Goal: Task Accomplishment & Management: Manage account settings

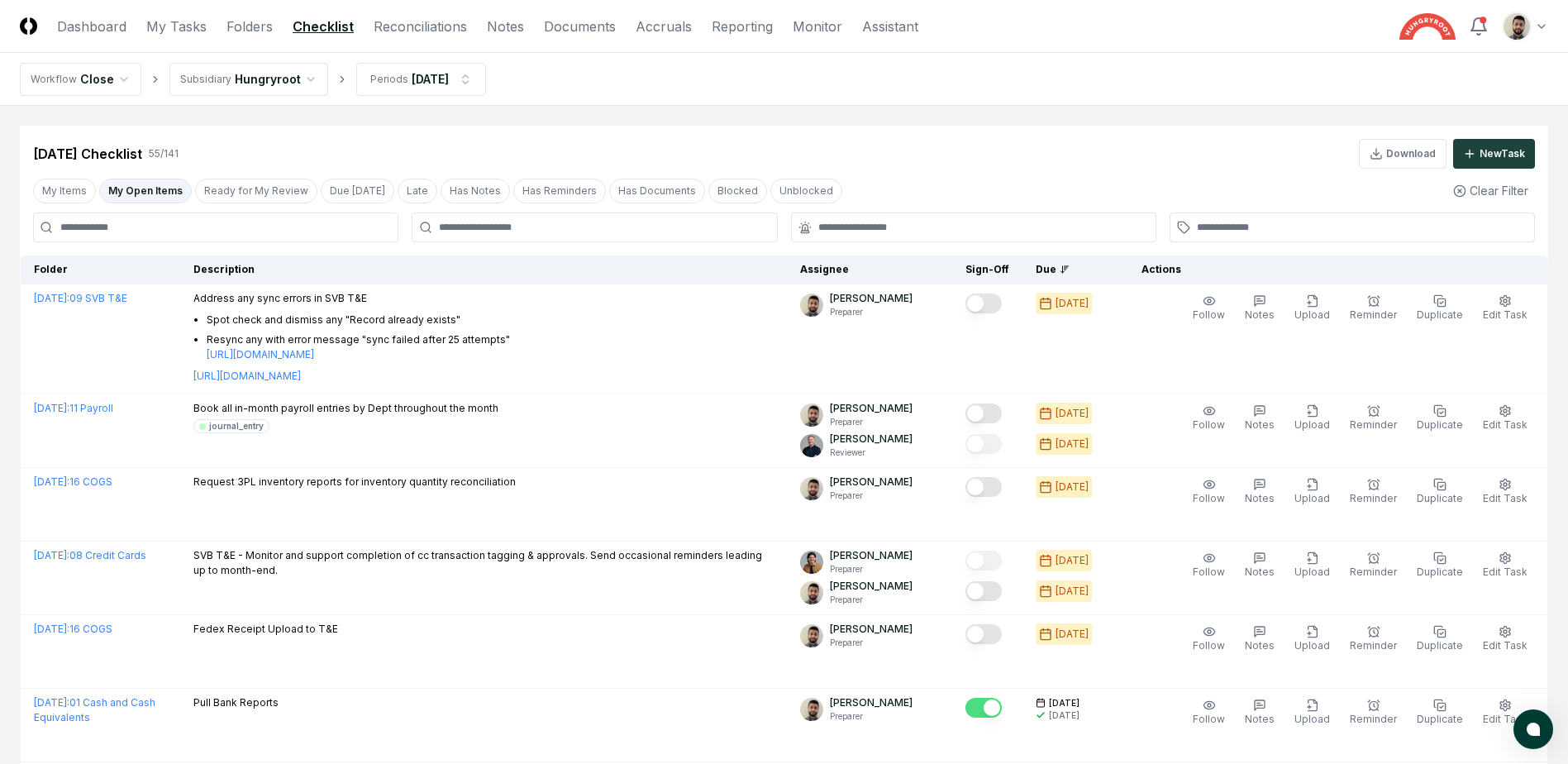
click at [146, 194] on button "My Open Items" at bounding box center [144, 191] width 92 height 25
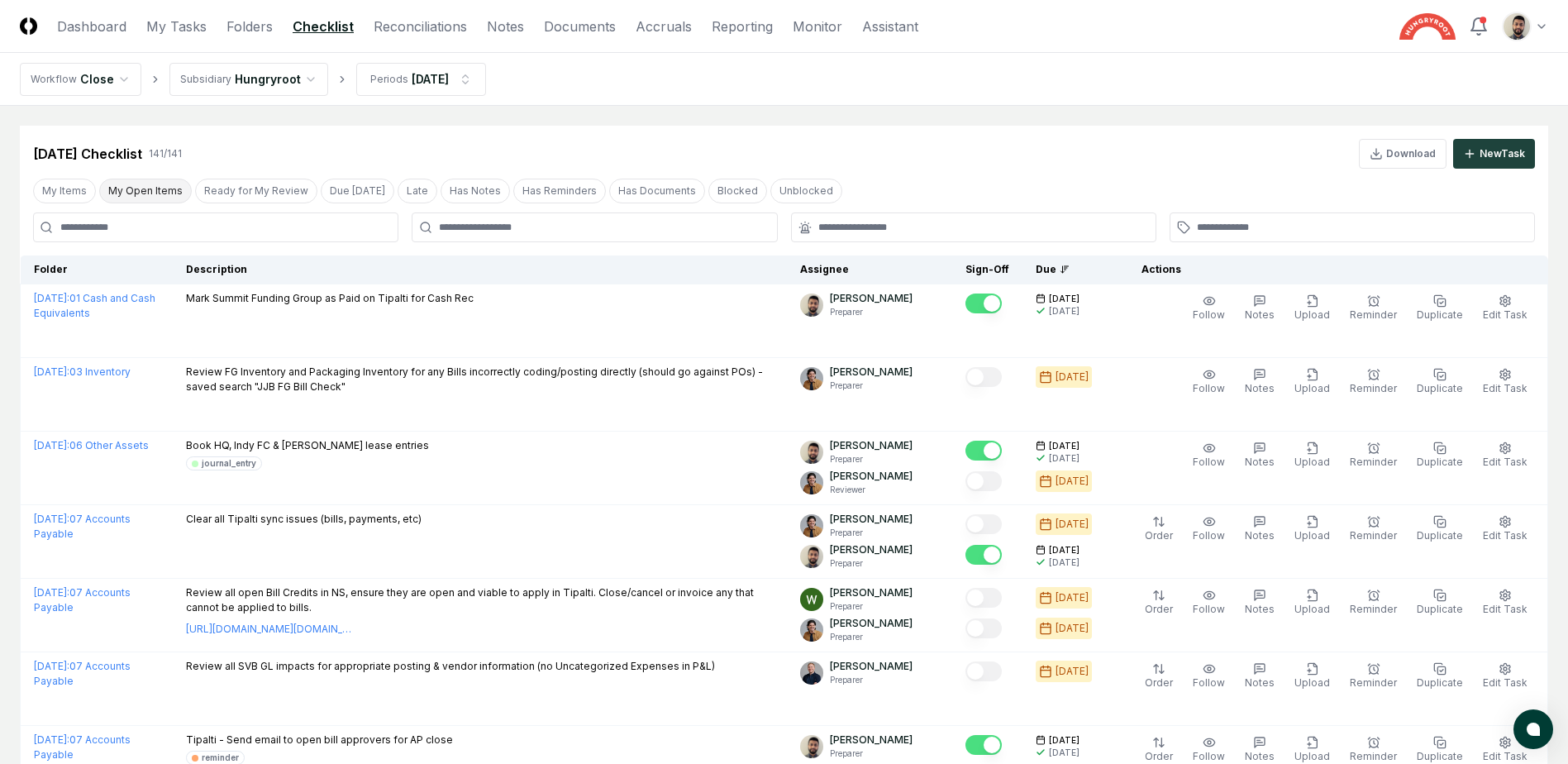
click at [177, 190] on button "My Open Items" at bounding box center [144, 191] width 92 height 25
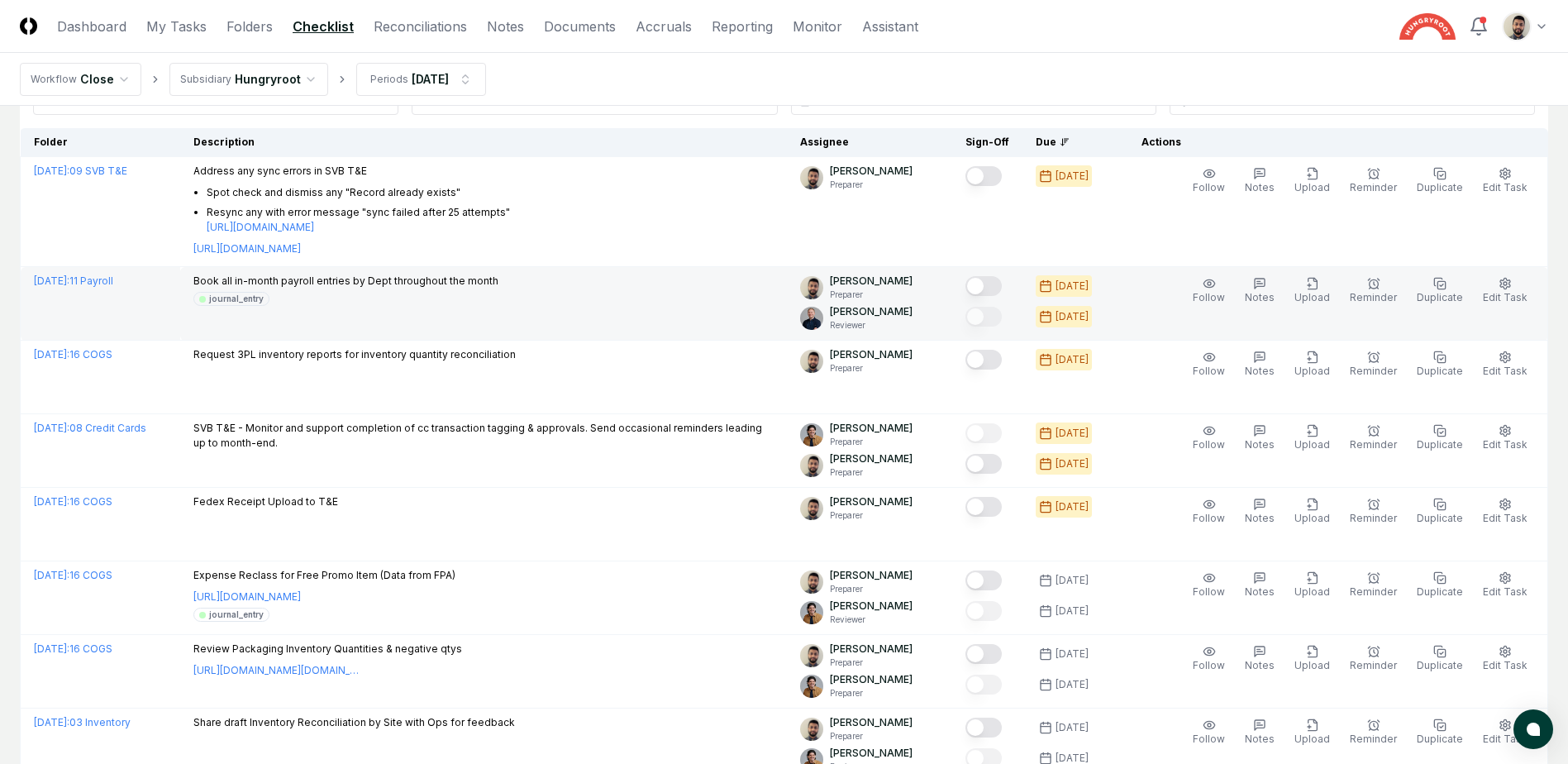
scroll to position [165, 0]
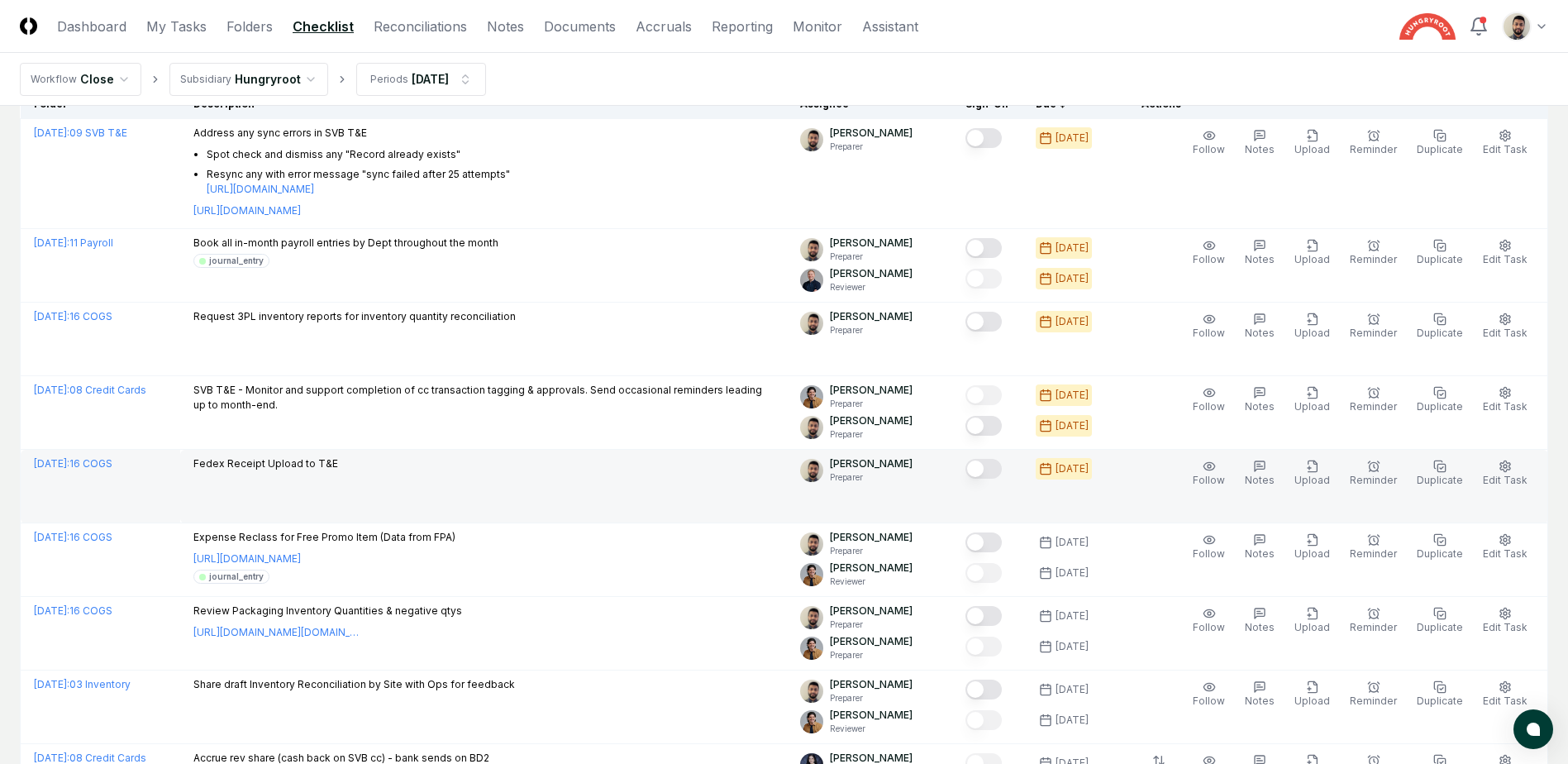
click at [1002, 470] on button "Mark complete" at bounding box center [984, 468] width 36 height 20
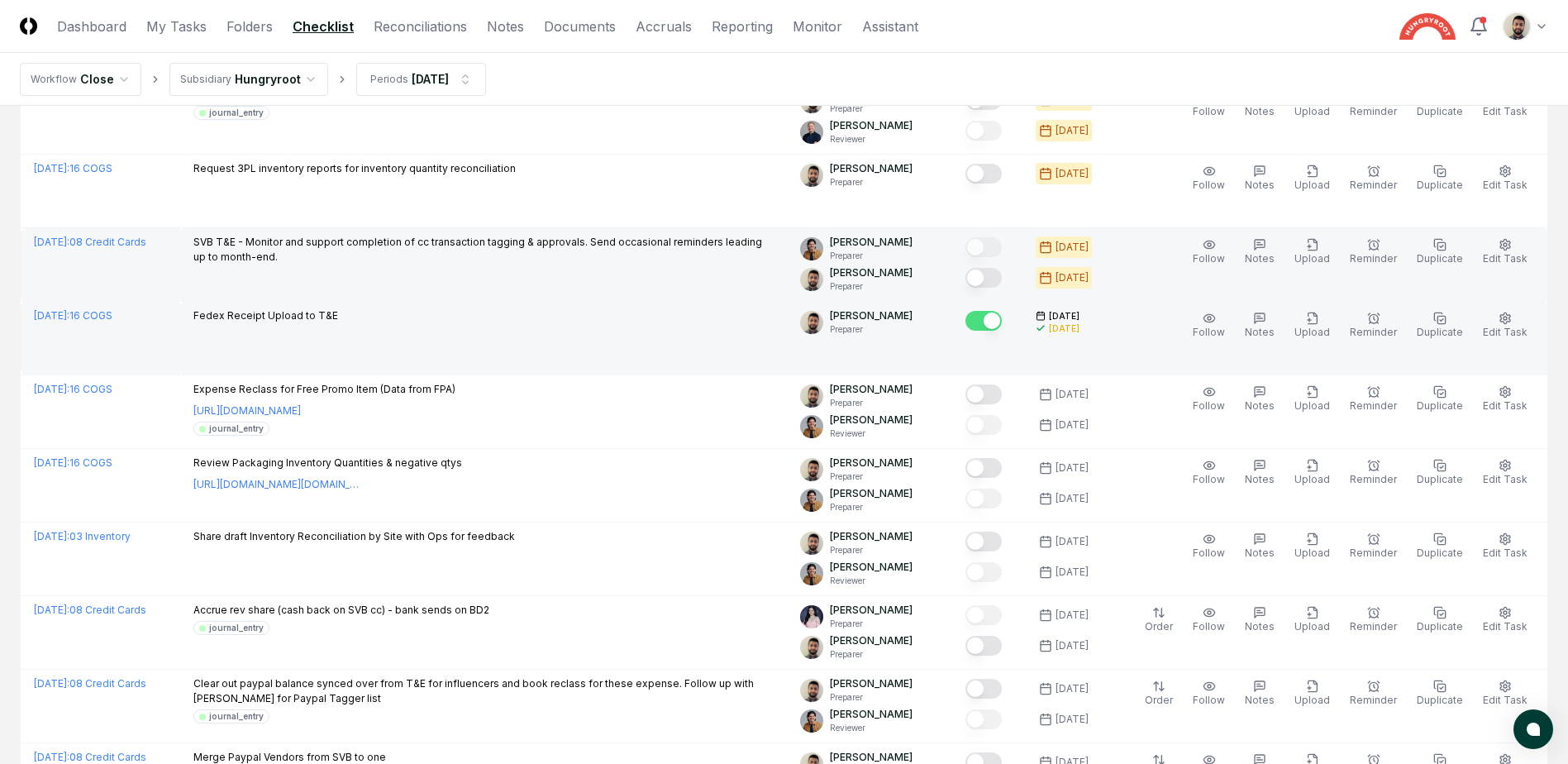
scroll to position [331, 0]
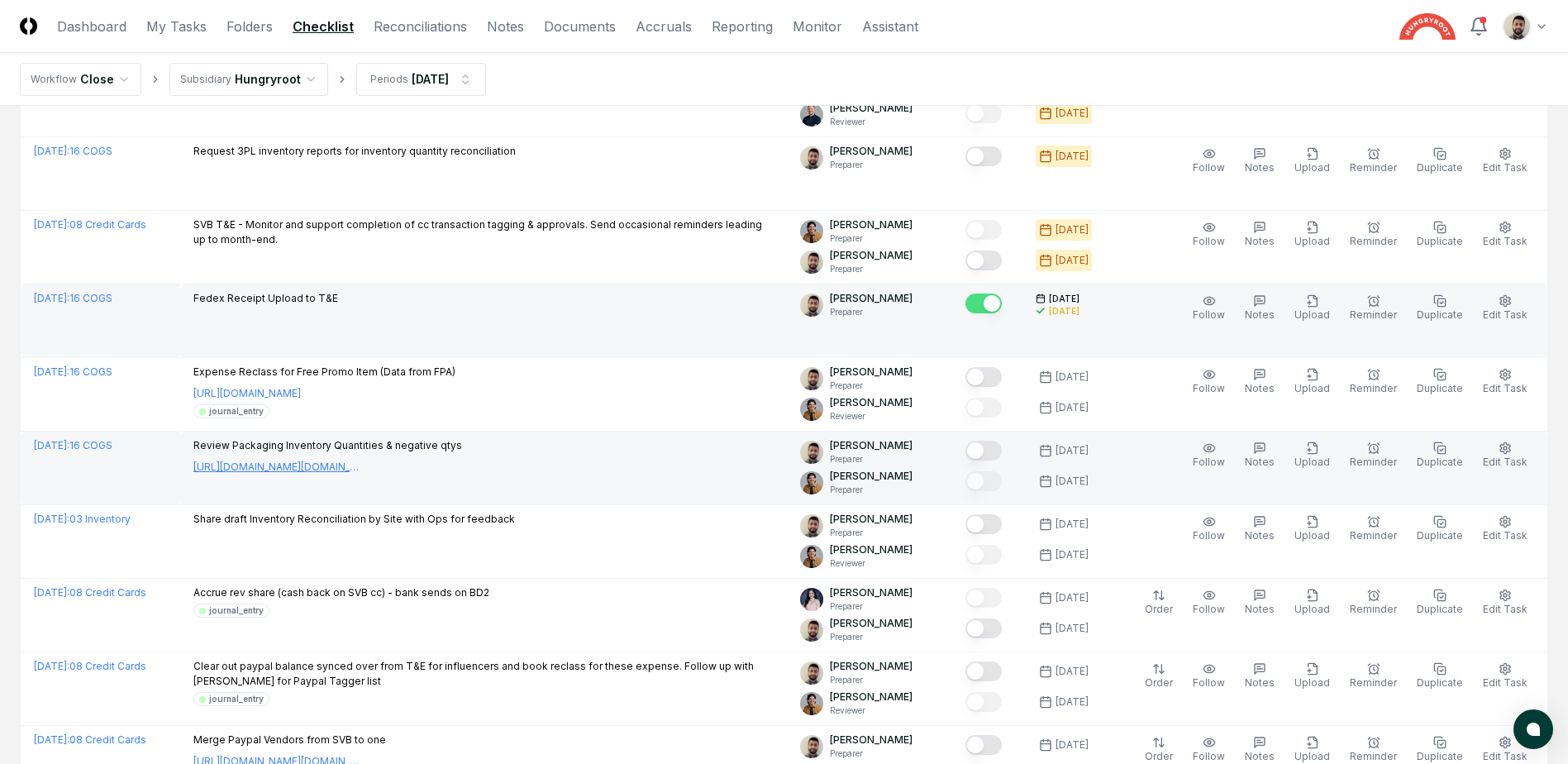
click at [359, 463] on link "[URL][DOMAIN_NAME][DOMAIN_NAME]" at bounding box center [276, 468] width 165 height 15
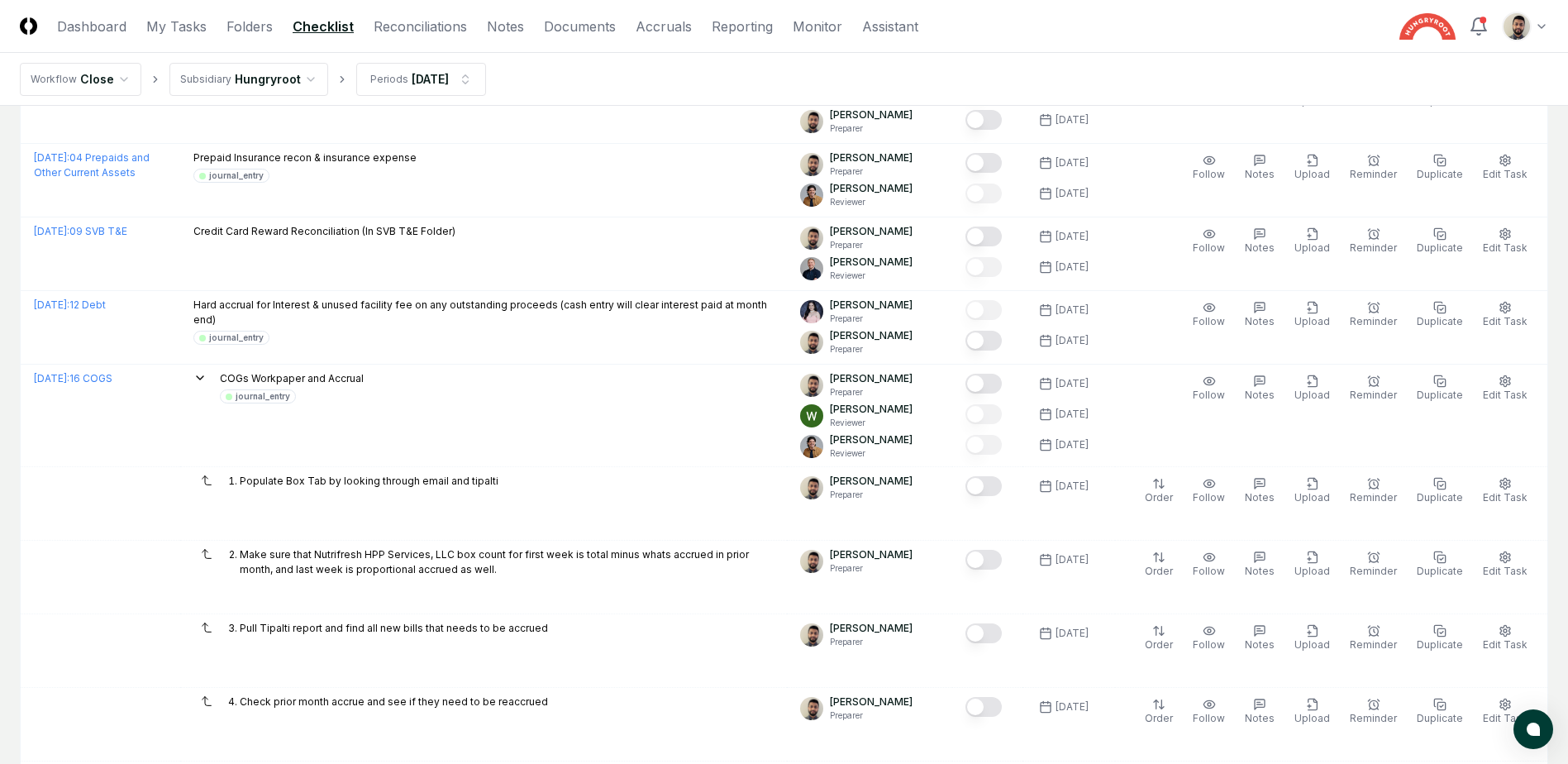
scroll to position [2316, 0]
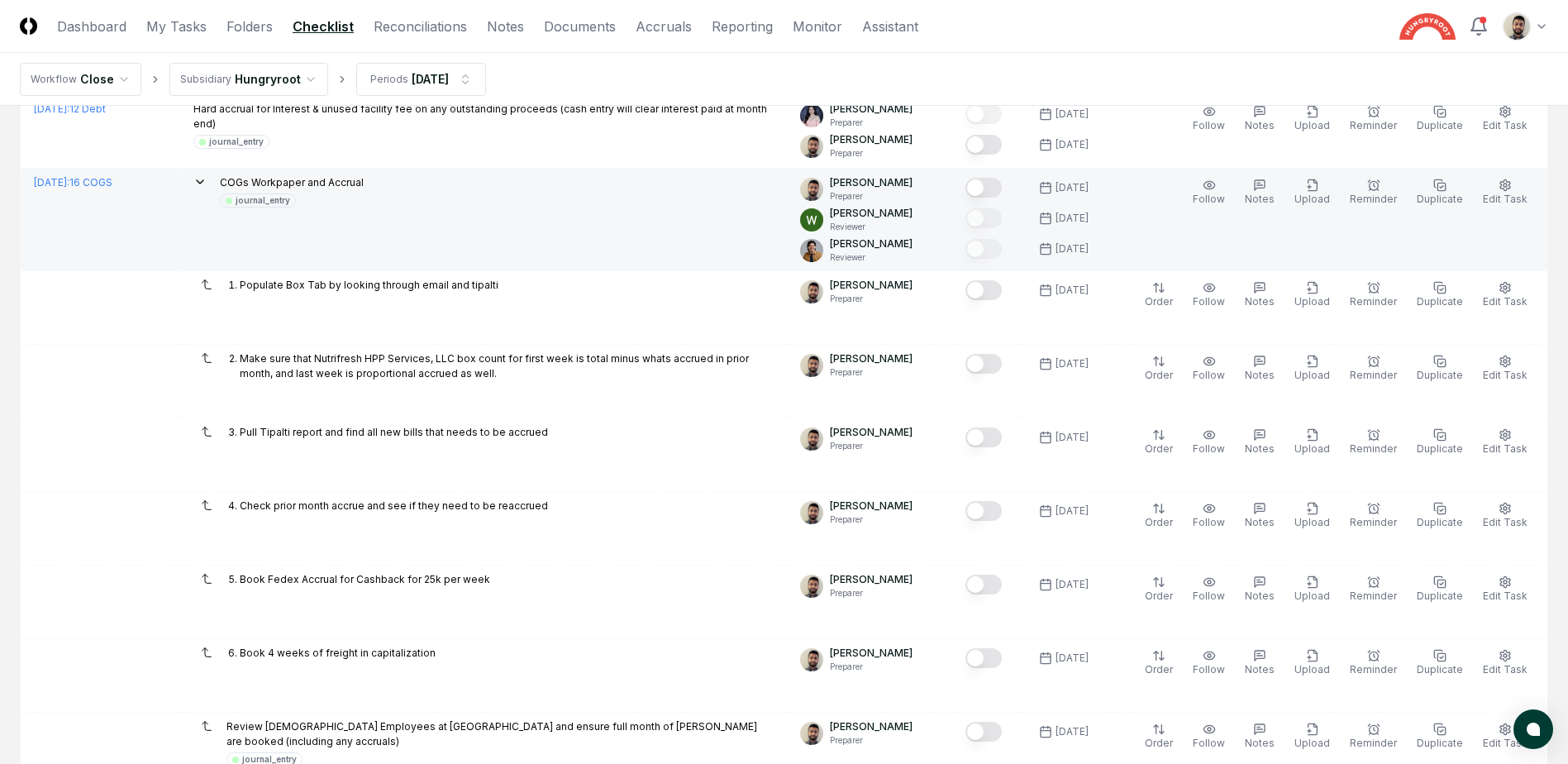
click at [207, 178] on icon at bounding box center [200, 182] width 13 height 13
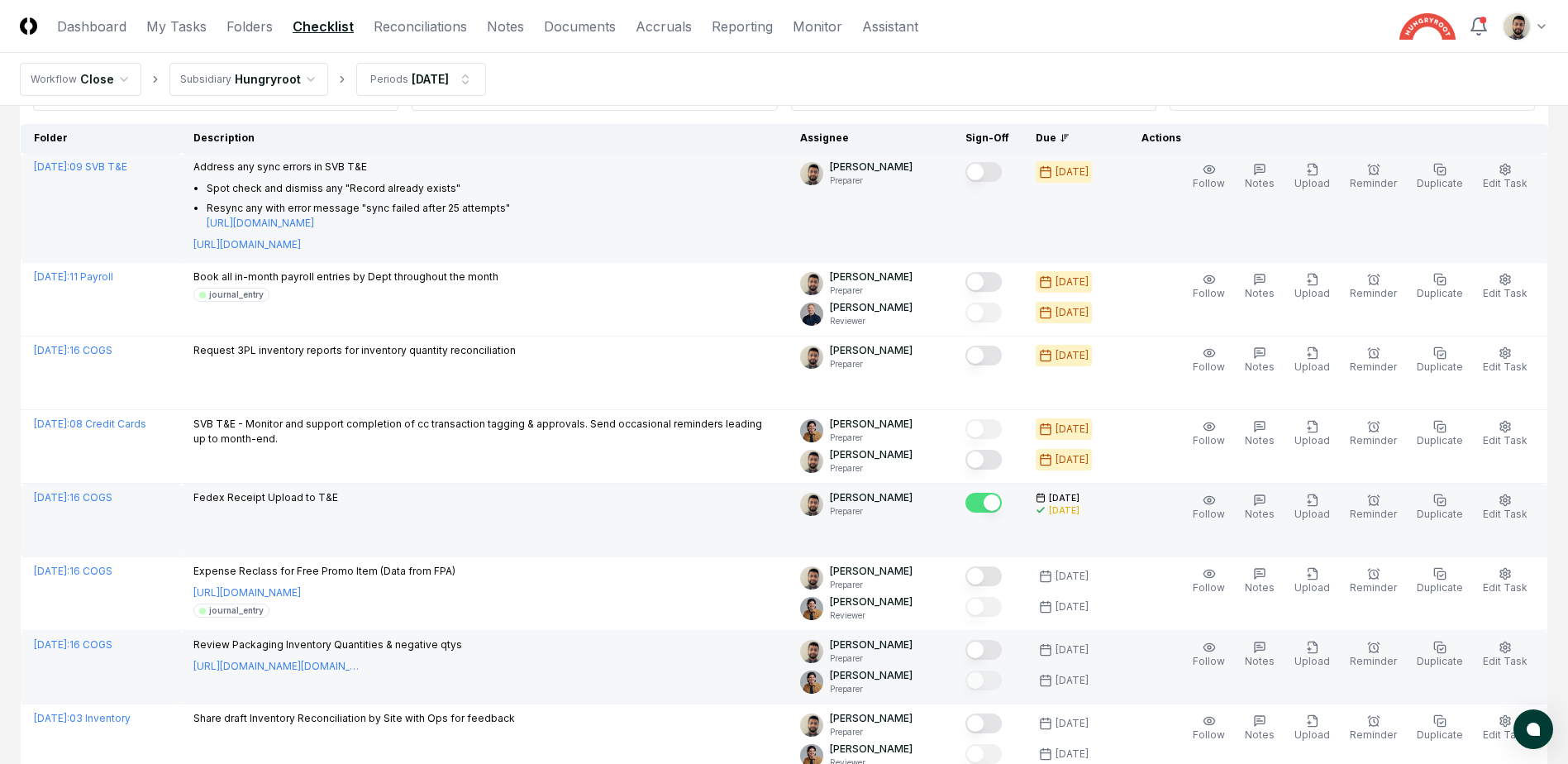
scroll to position [0, 0]
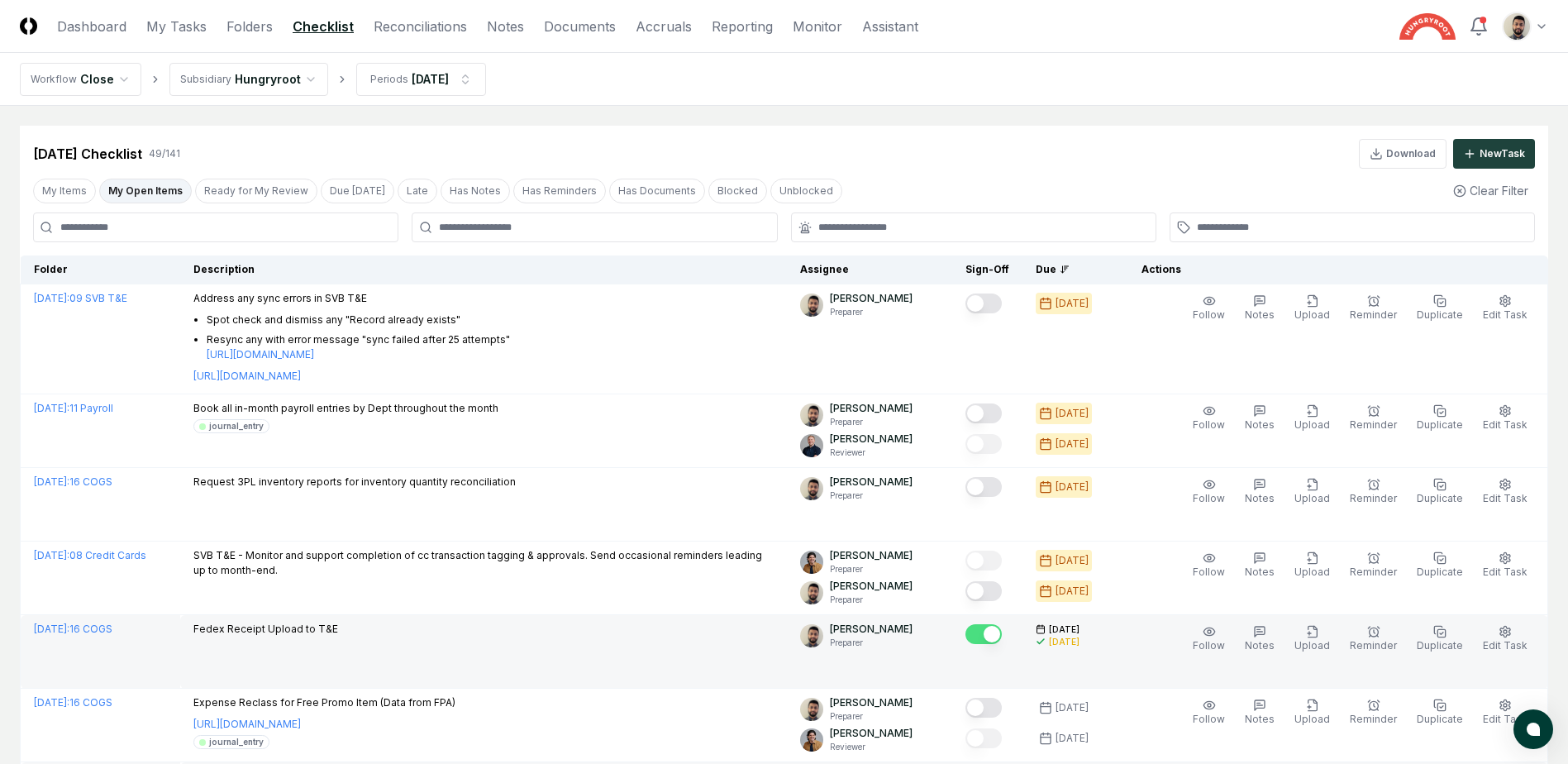
click at [157, 198] on button "My Open Items" at bounding box center [144, 191] width 92 height 25
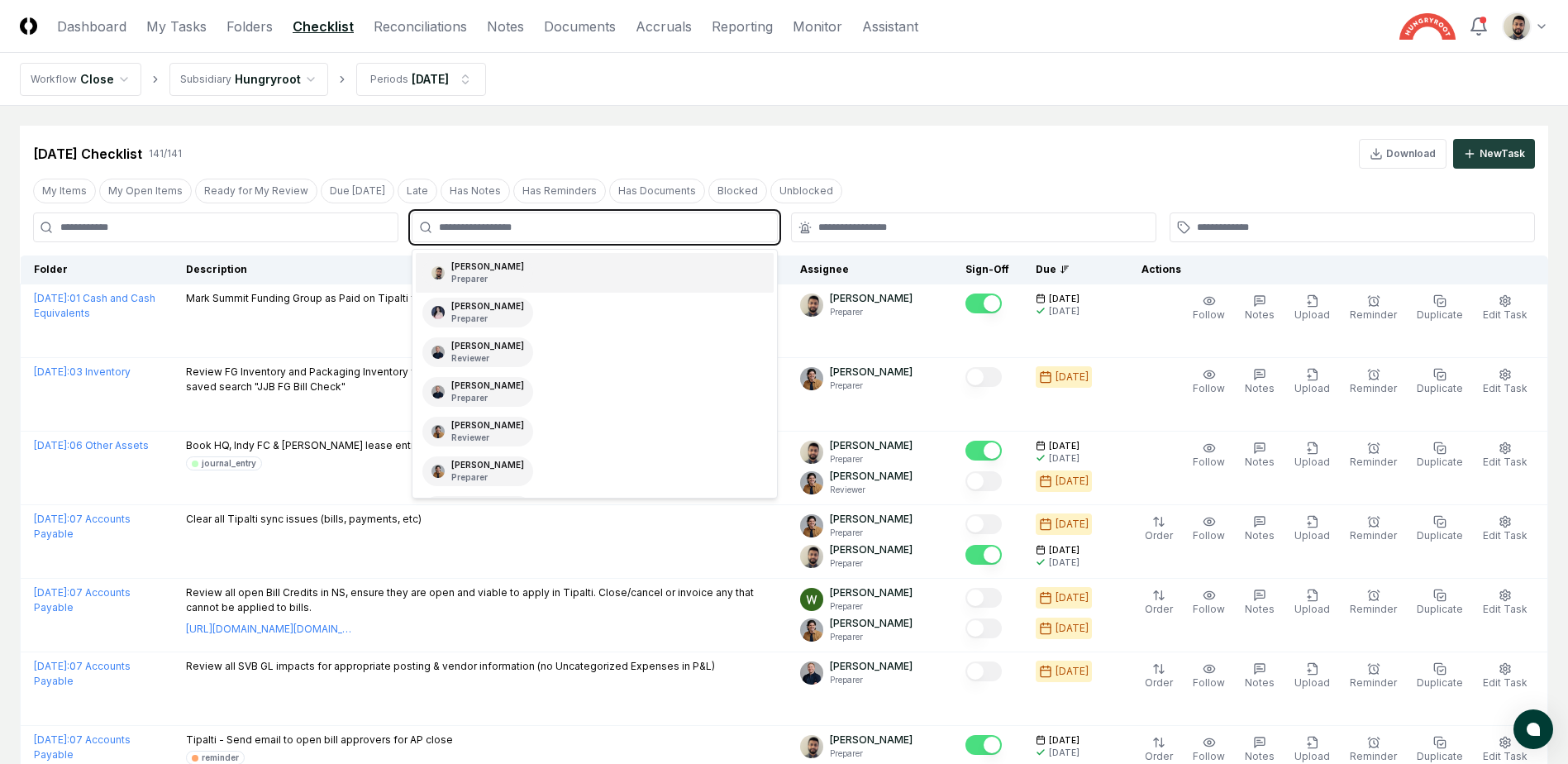
click at [449, 233] on input "text" at bounding box center [602, 228] width 328 height 15
type input "***"
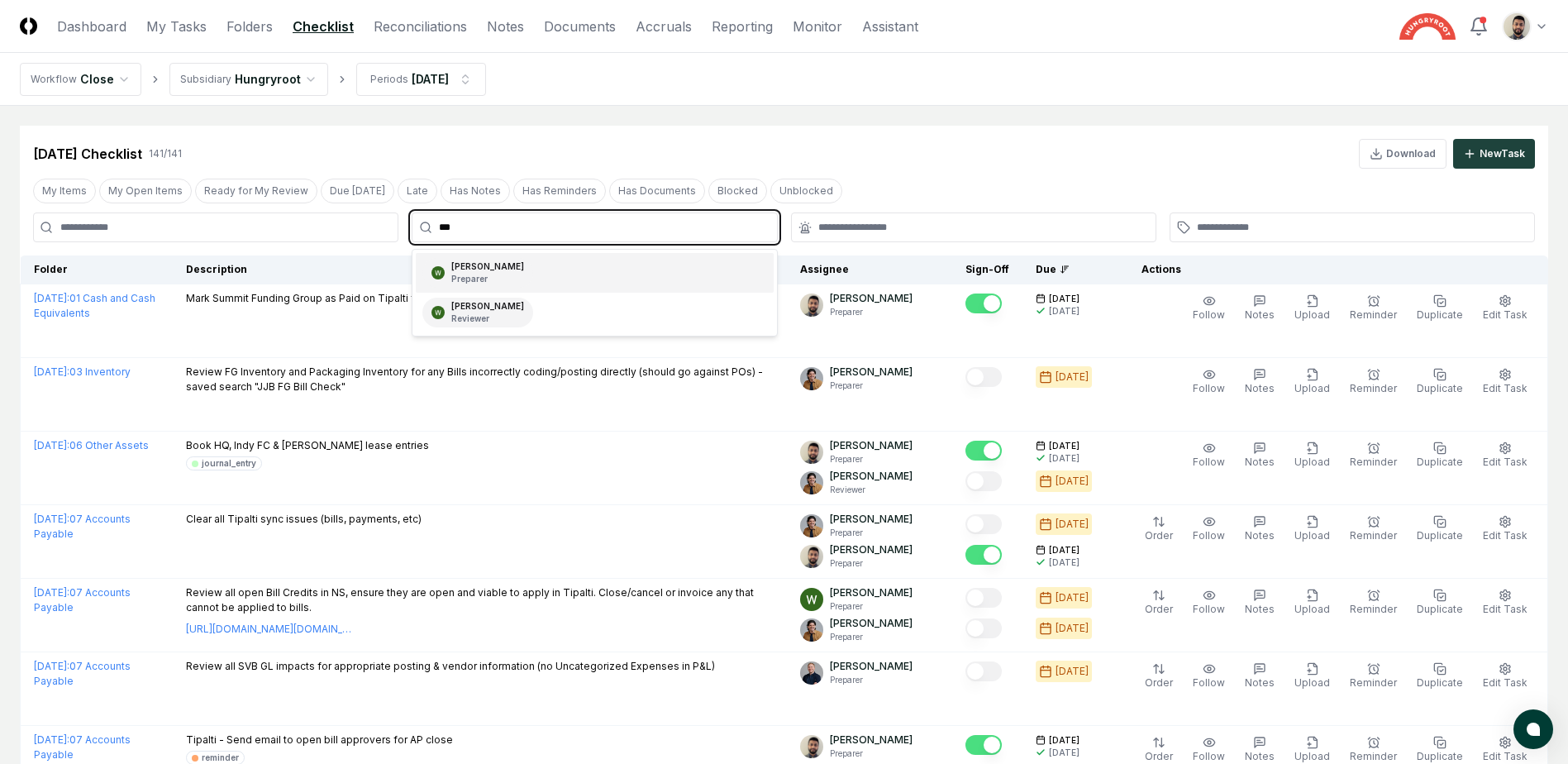
click at [497, 270] on div "[PERSON_NAME] Preparer" at bounding box center [478, 273] width 111 height 29
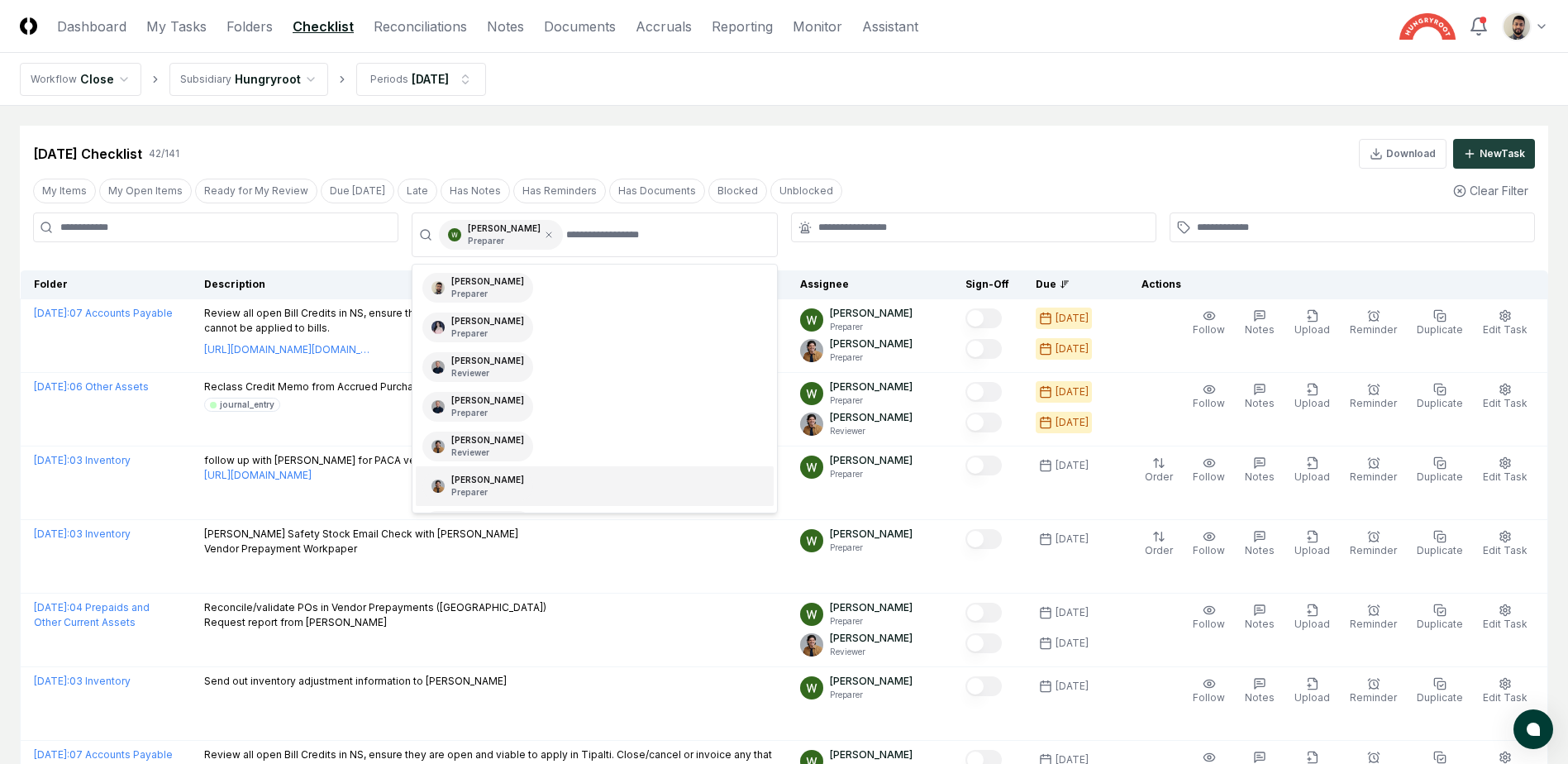
click at [1138, 162] on div "[DATE] Checklist 42 / 141 Download New Task" at bounding box center [784, 153] width 1502 height 29
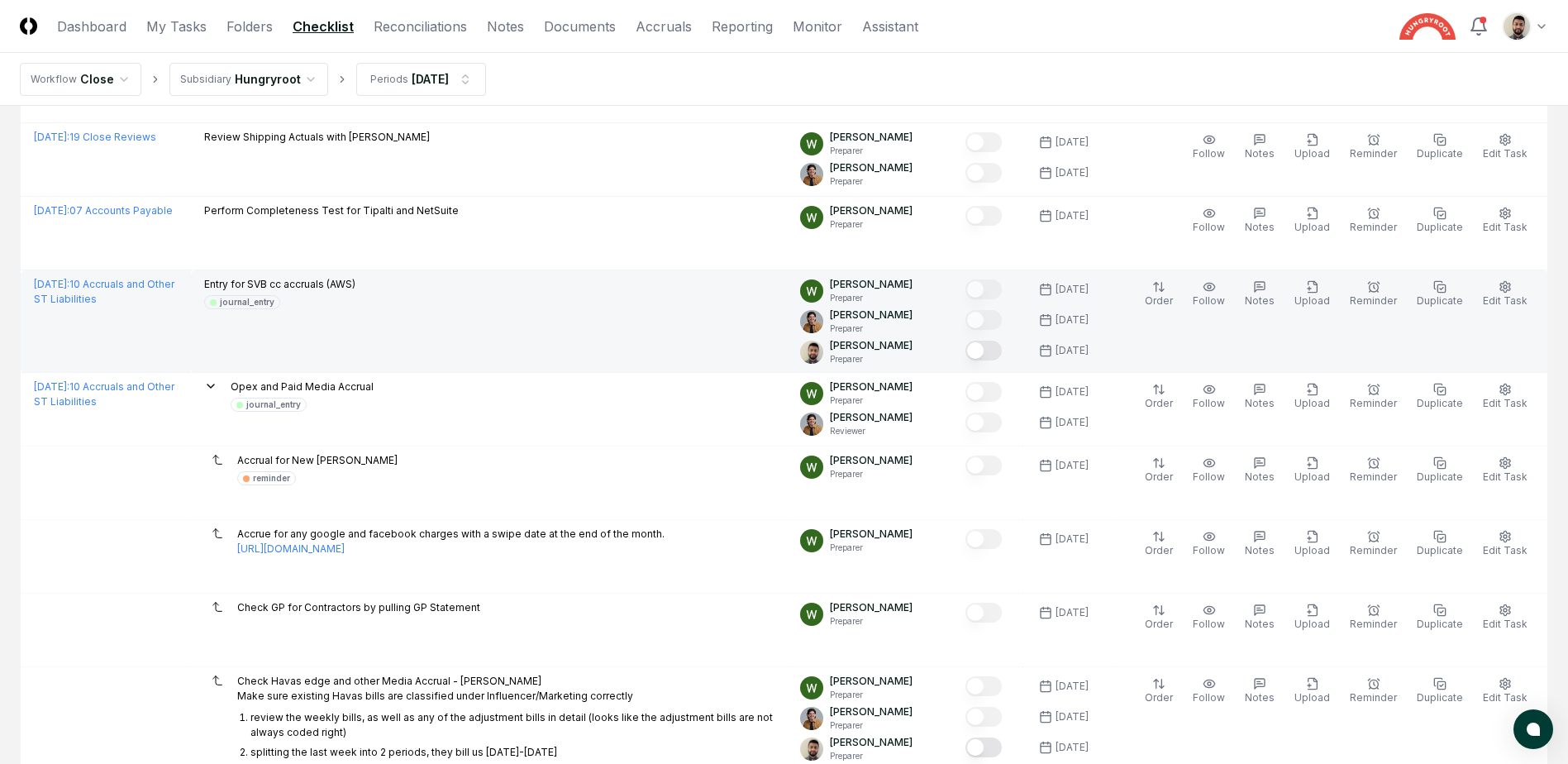
scroll to position [2060, 0]
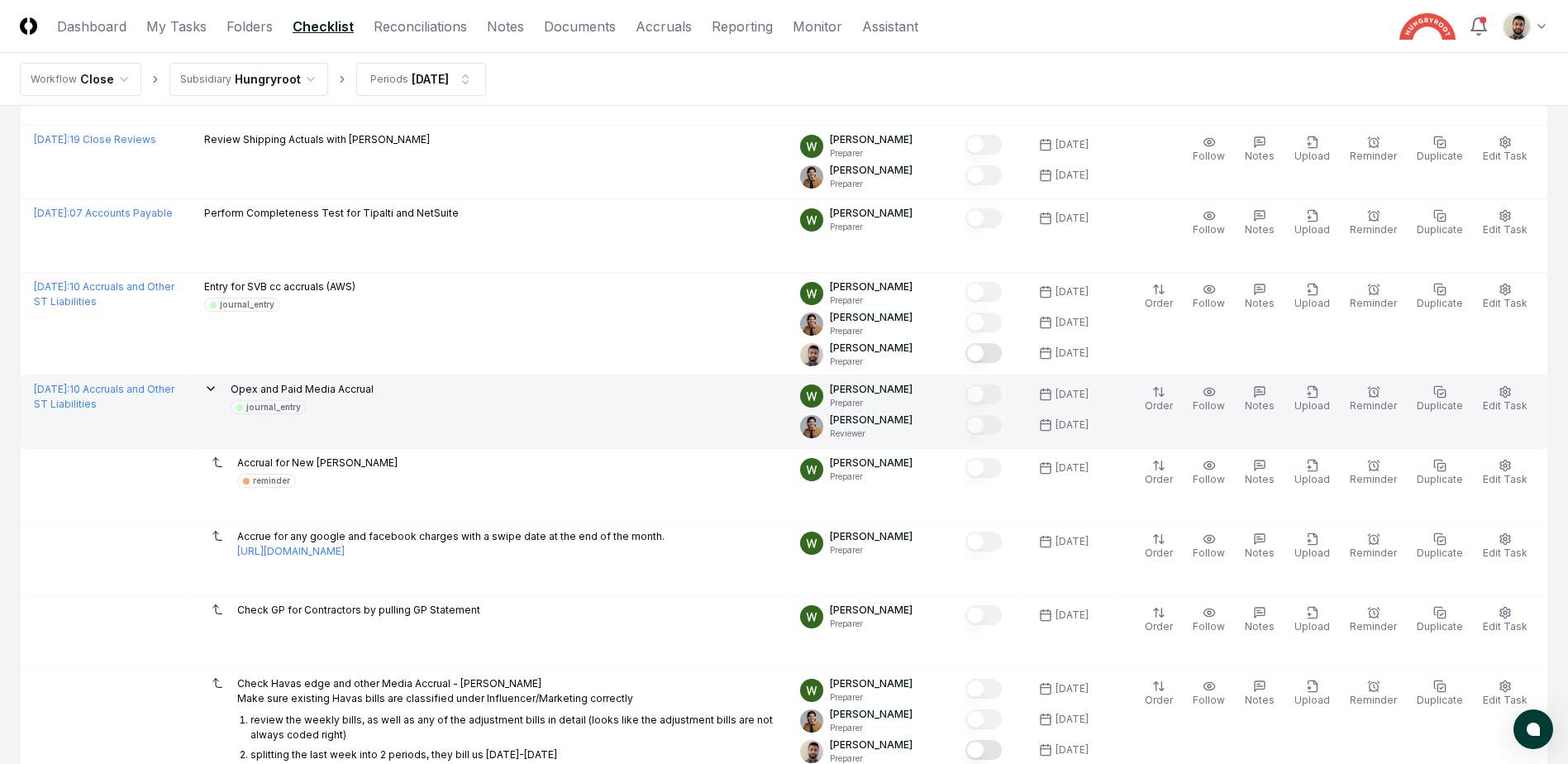
click at [232, 396] on div "Opex and Paid Media Accrual journal_entry" at bounding box center [489, 398] width 570 height 32
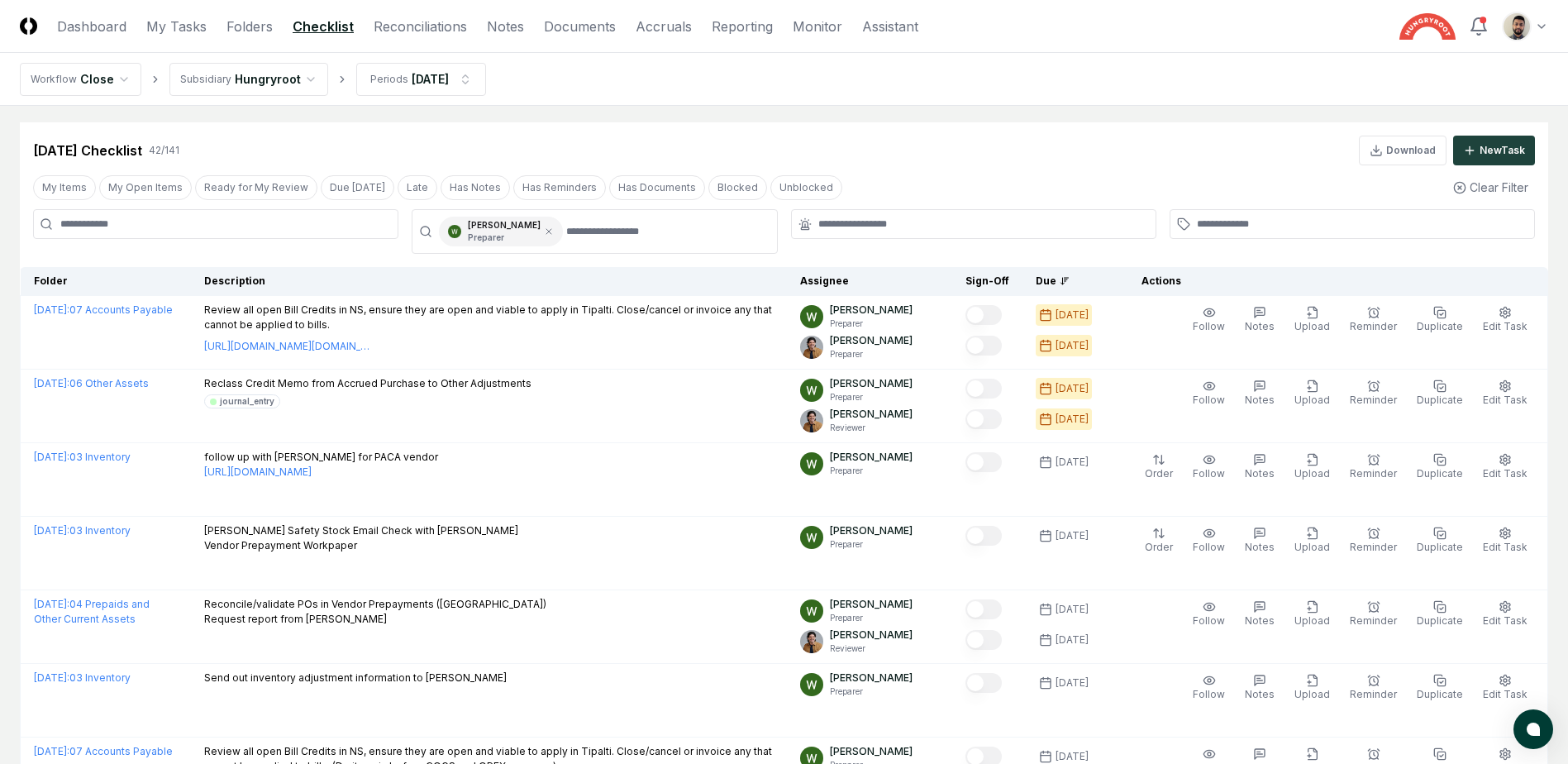
scroll to position [0, 0]
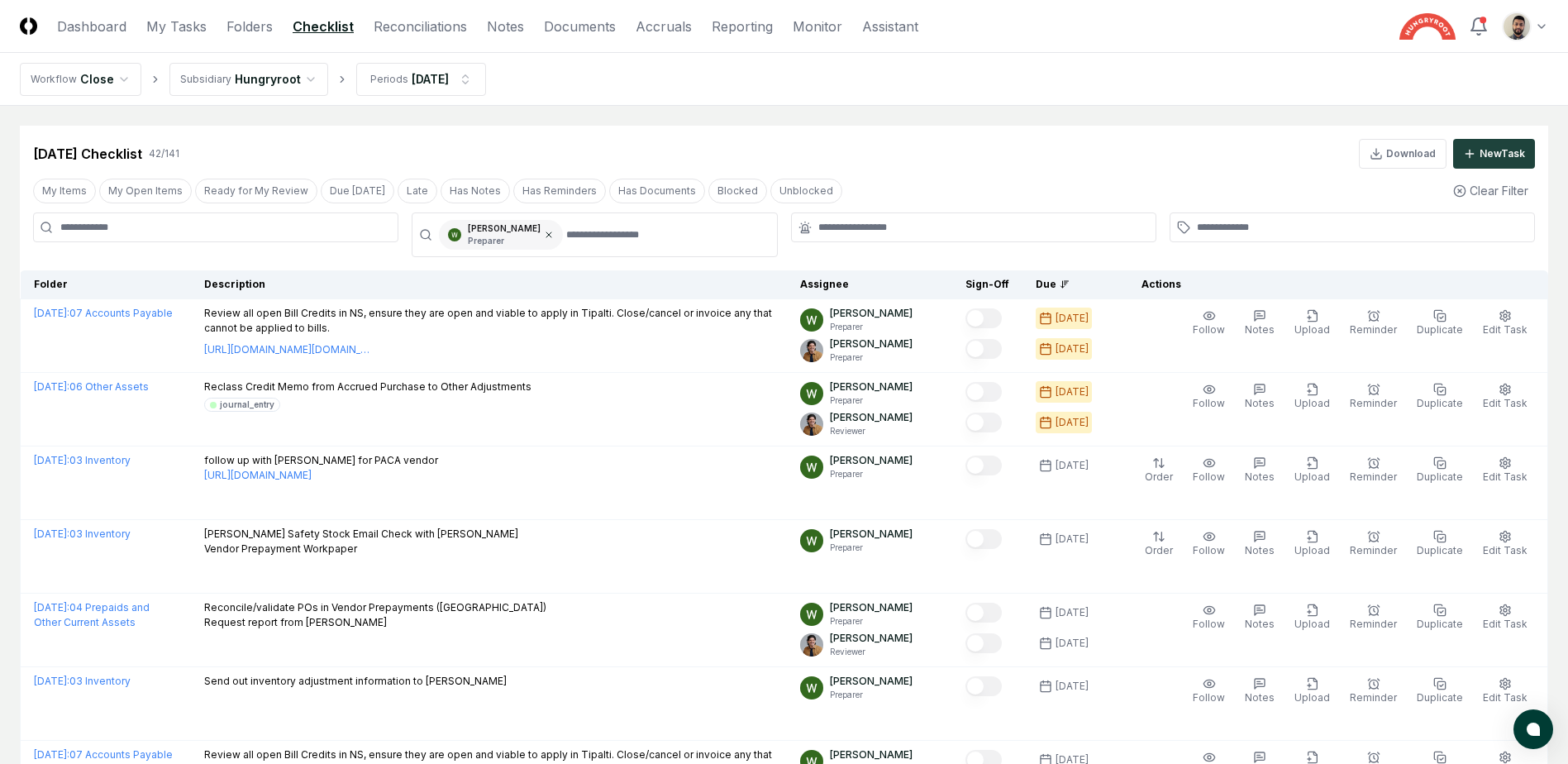
click at [546, 238] on icon at bounding box center [548, 235] width 5 height 5
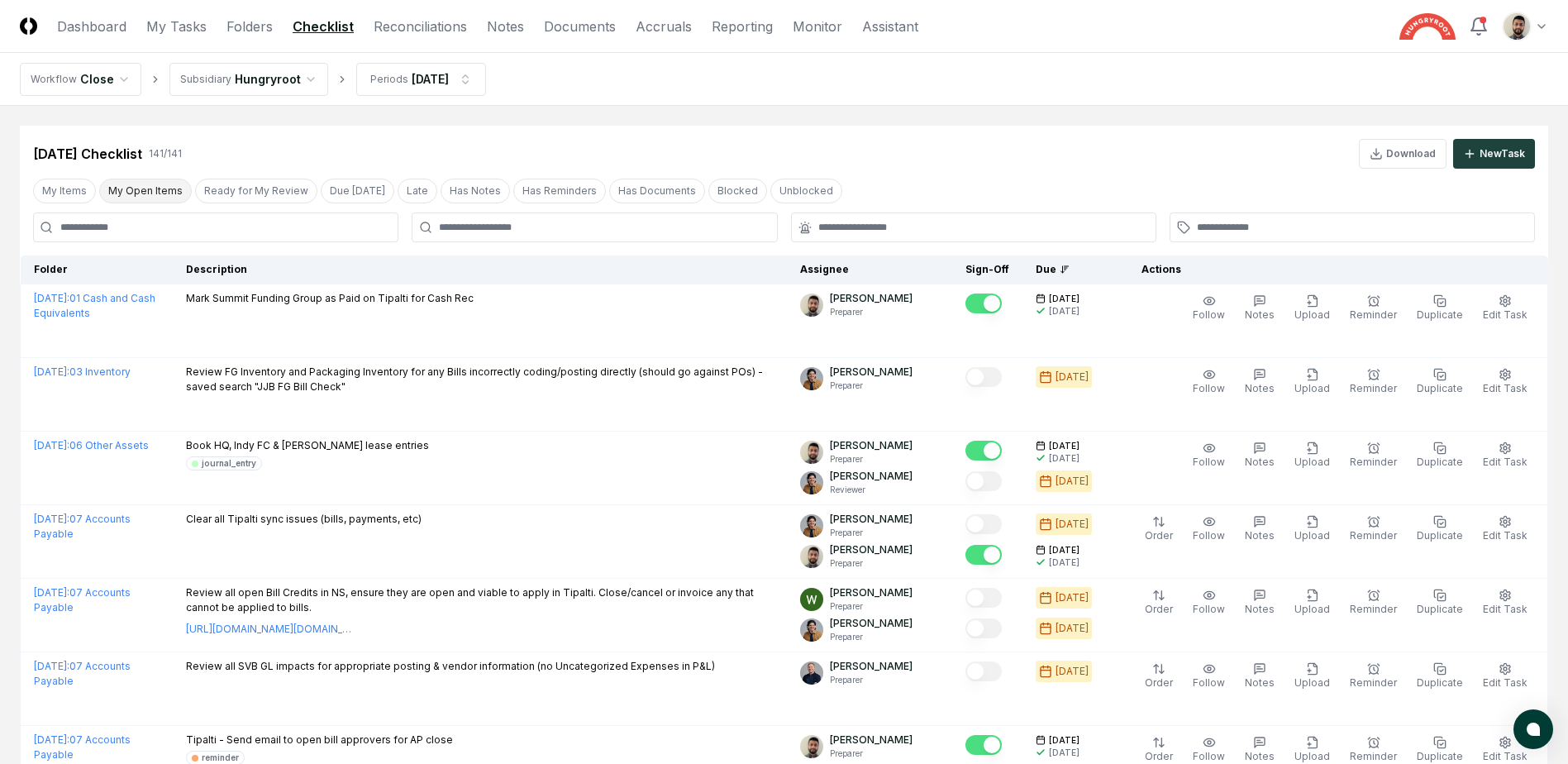
click at [157, 193] on button "My Open Items" at bounding box center [144, 191] width 92 height 25
